Goal: Task Accomplishment & Management: Complete application form

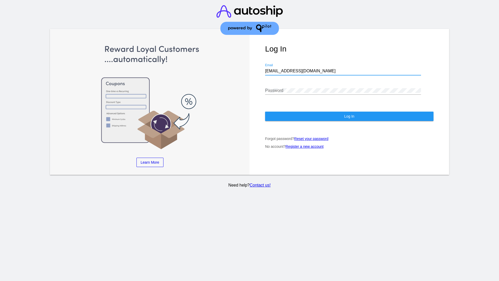
type input "jr@patternsinthecloud.com"
click at [349, 116] on span "Log In" at bounding box center [349, 116] width 10 height 4
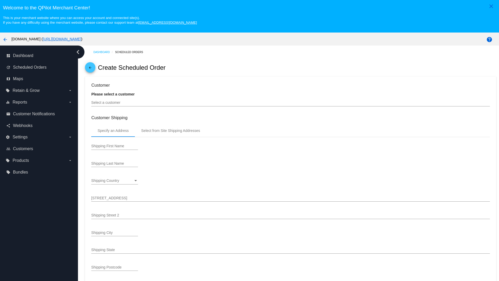
click at [291, 102] on input "Select a customer" at bounding box center [290, 103] width 398 height 4
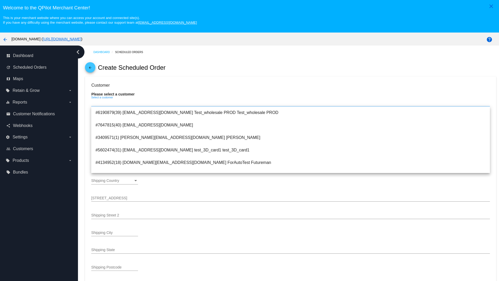
type input "ForSO"
type input "Futureman"
type input "[STREET_ADDRESS]"
type input "[GEOGRAPHIC_DATA][PERSON_NAME]"
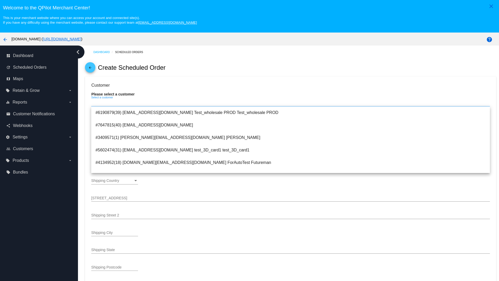
type input "95131"
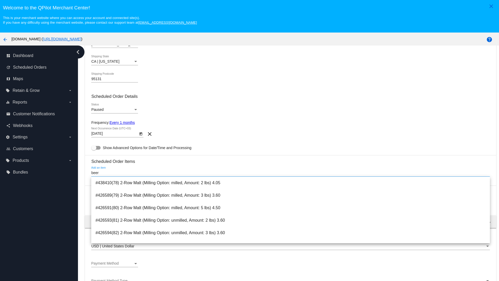
scroll to position [322, 0]
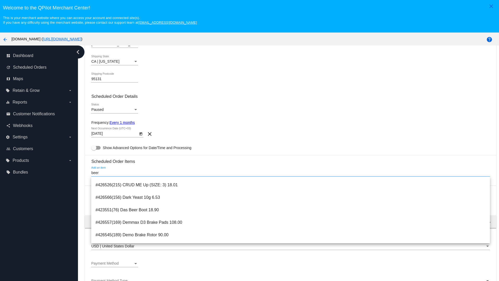
type input "beer"
click at [291, 210] on span "#423551(76) Das Beer Boot 18.90" at bounding box center [290, 209] width 390 height 12
